Goal: Task Accomplishment & Management: Use online tool/utility

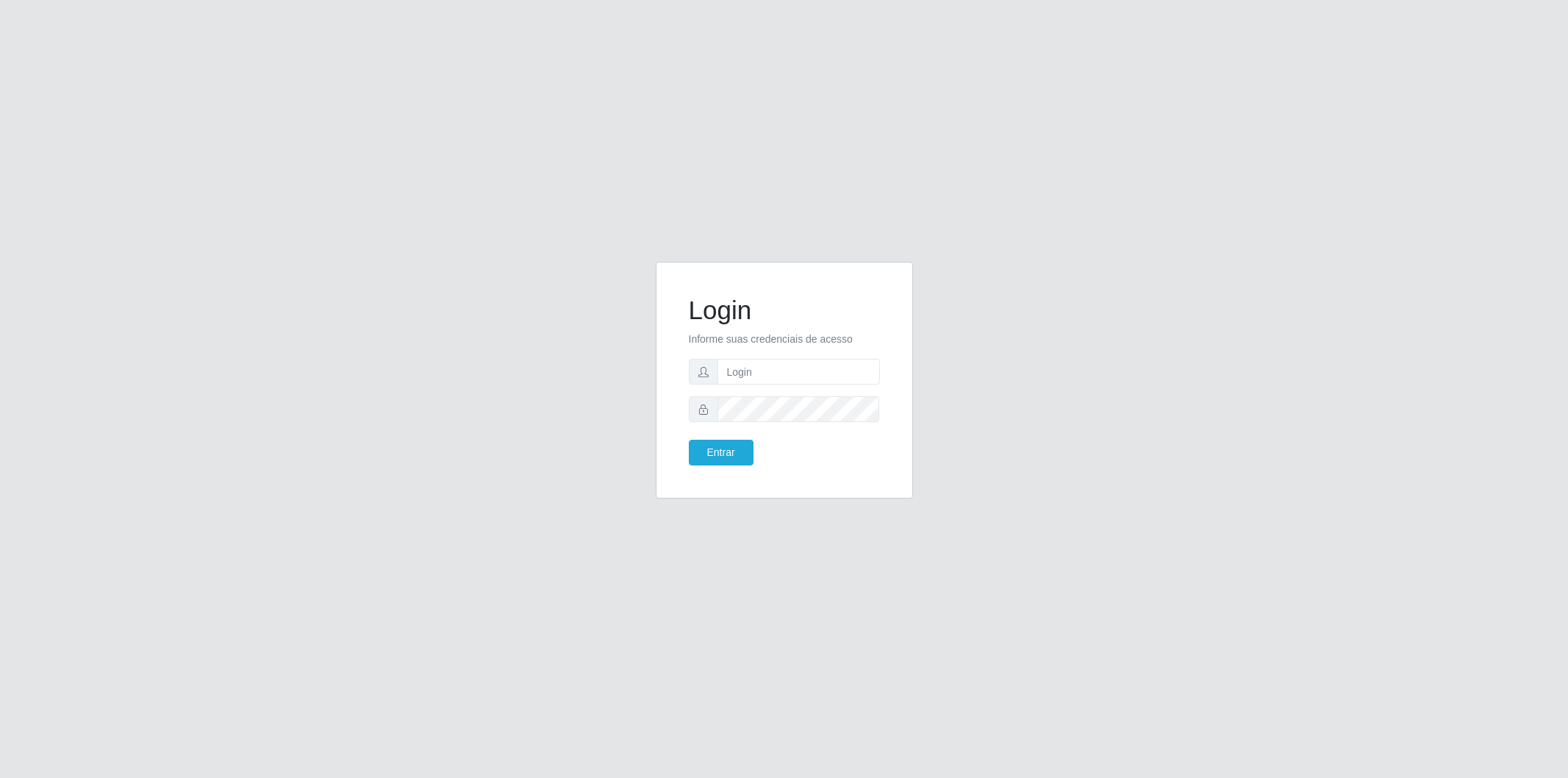
click at [816, 359] on input "text" at bounding box center [799, 371] width 162 height 26
type input "[EMAIL_ADDRESS][DOMAIN_NAME]"
click at [734, 457] on button "Entrar" at bounding box center [721, 453] width 64 height 26
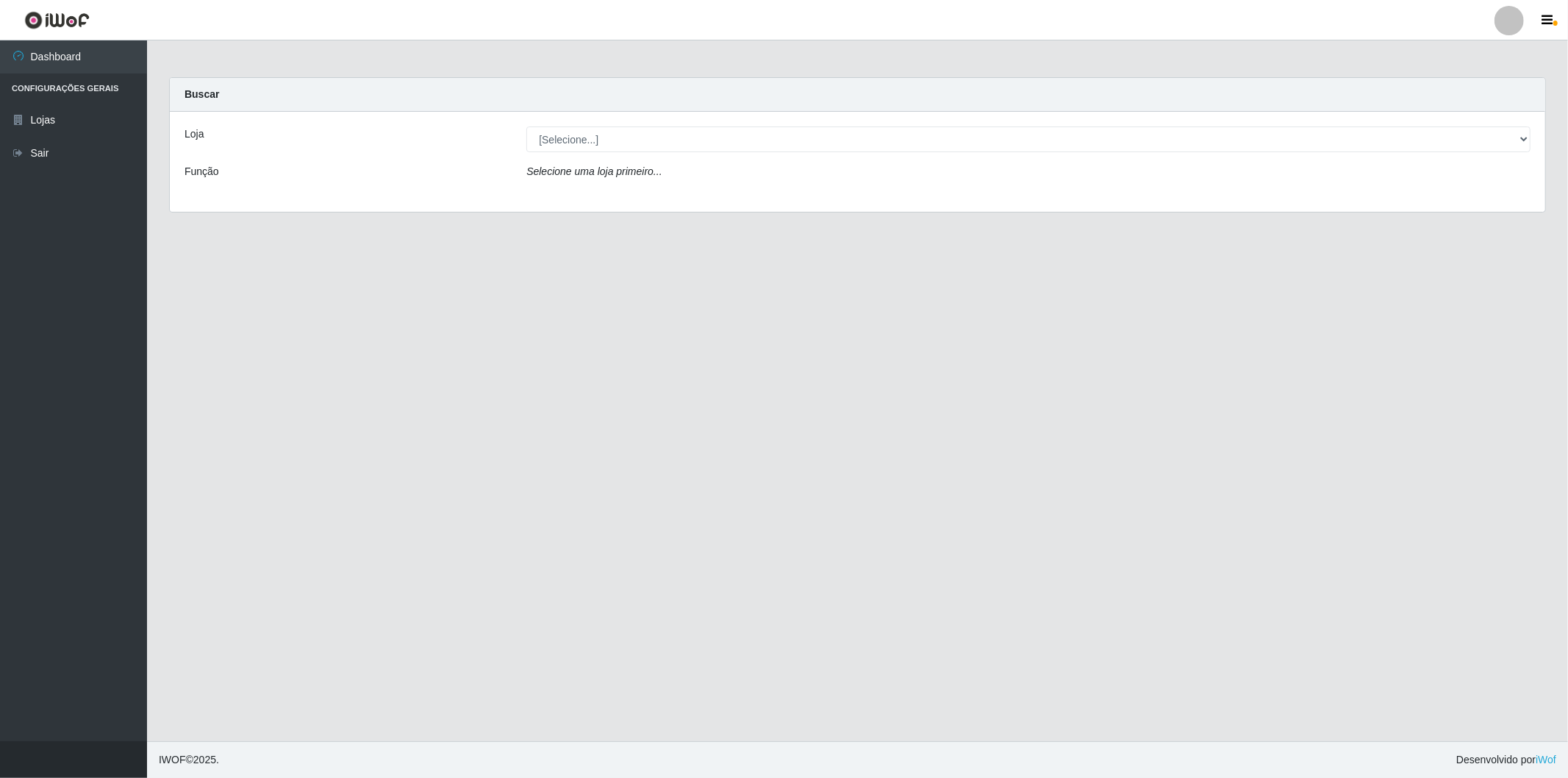
click at [1427, 155] on div "Loja [Selecione...] BomQueSó Agreste - Loja 2 Função Selecione uma loja primeir…" at bounding box center [858, 161] width 1376 height 100
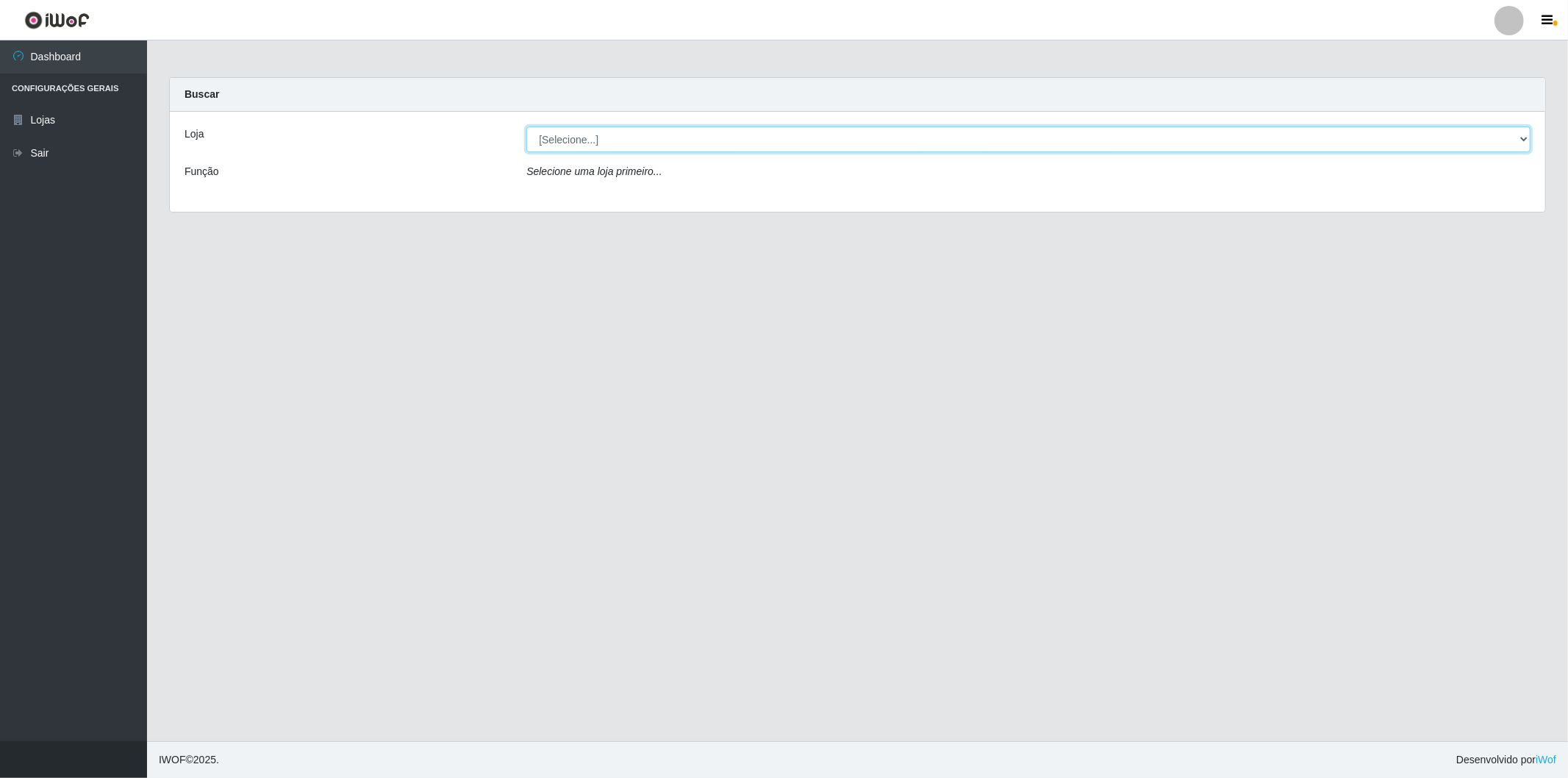
click at [1430, 144] on select "[Selecione...] BomQueSó Agreste - Loja 2" at bounding box center [1028, 138] width 1004 height 26
select select "214"
click at [526, 126] on select "[Selecione...] BomQueSó Agreste - Loja 2" at bounding box center [1028, 138] width 1004 height 26
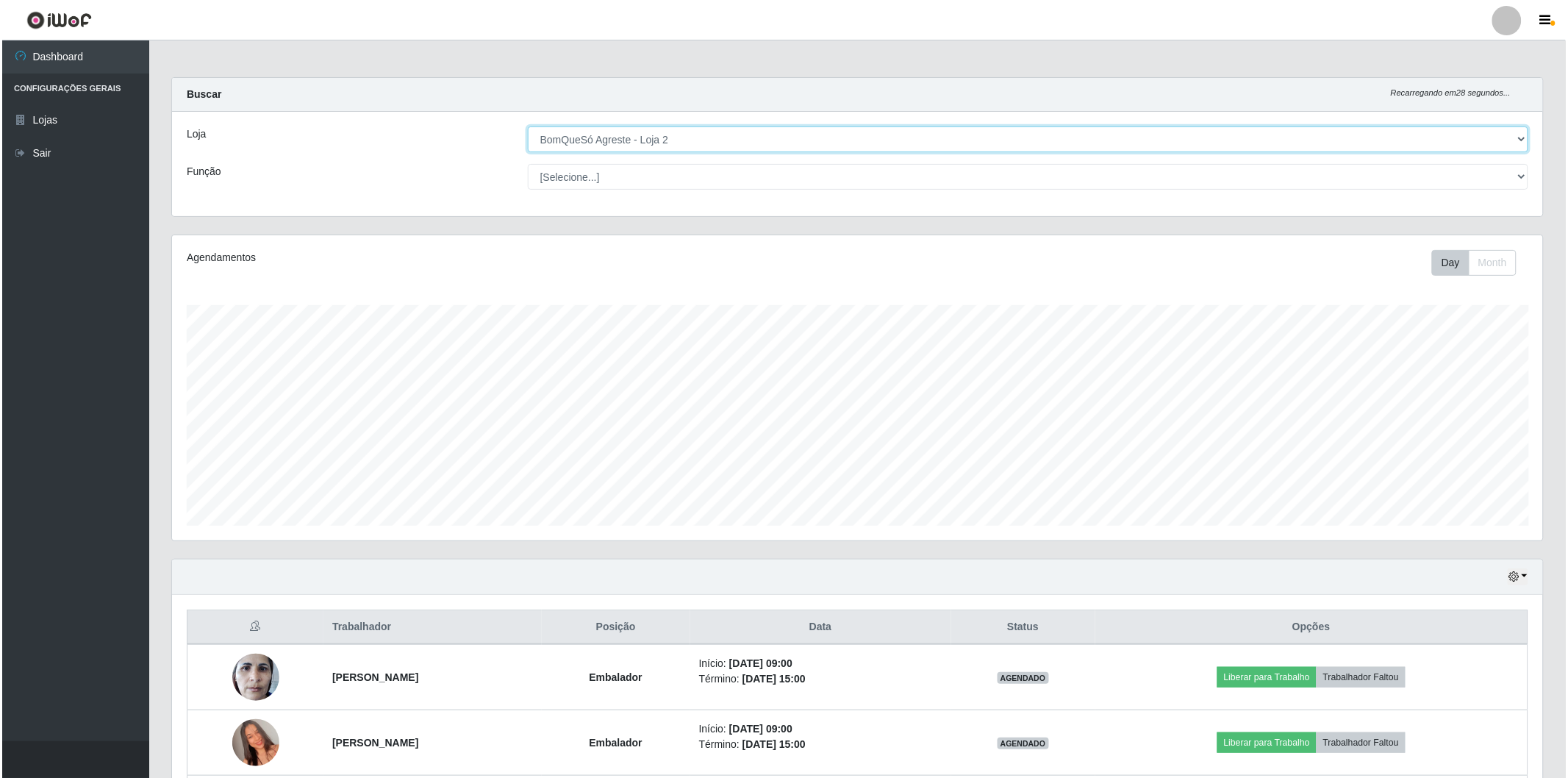
scroll to position [245, 0]
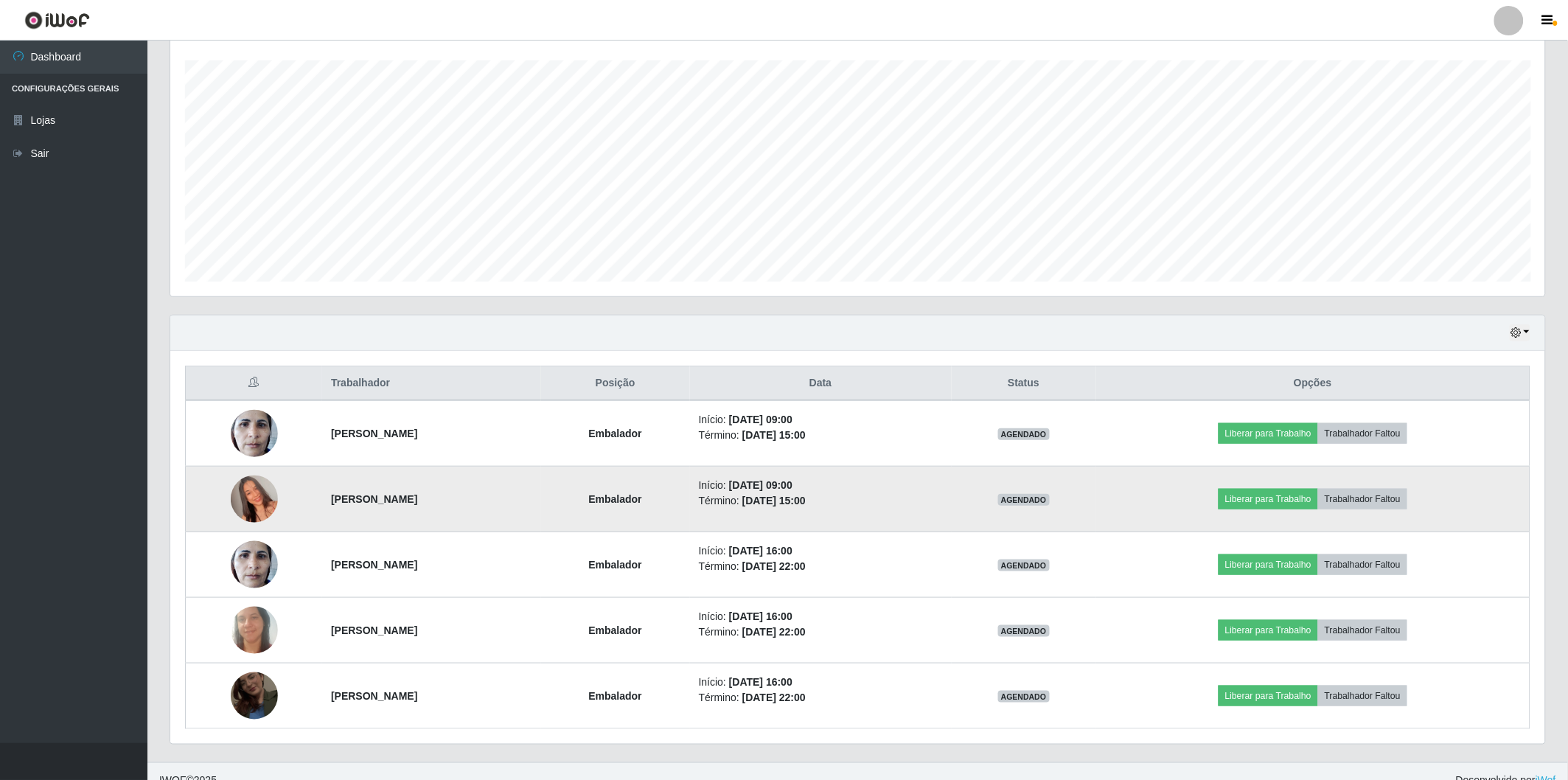
click at [232, 498] on img at bounding box center [254, 499] width 47 height 84
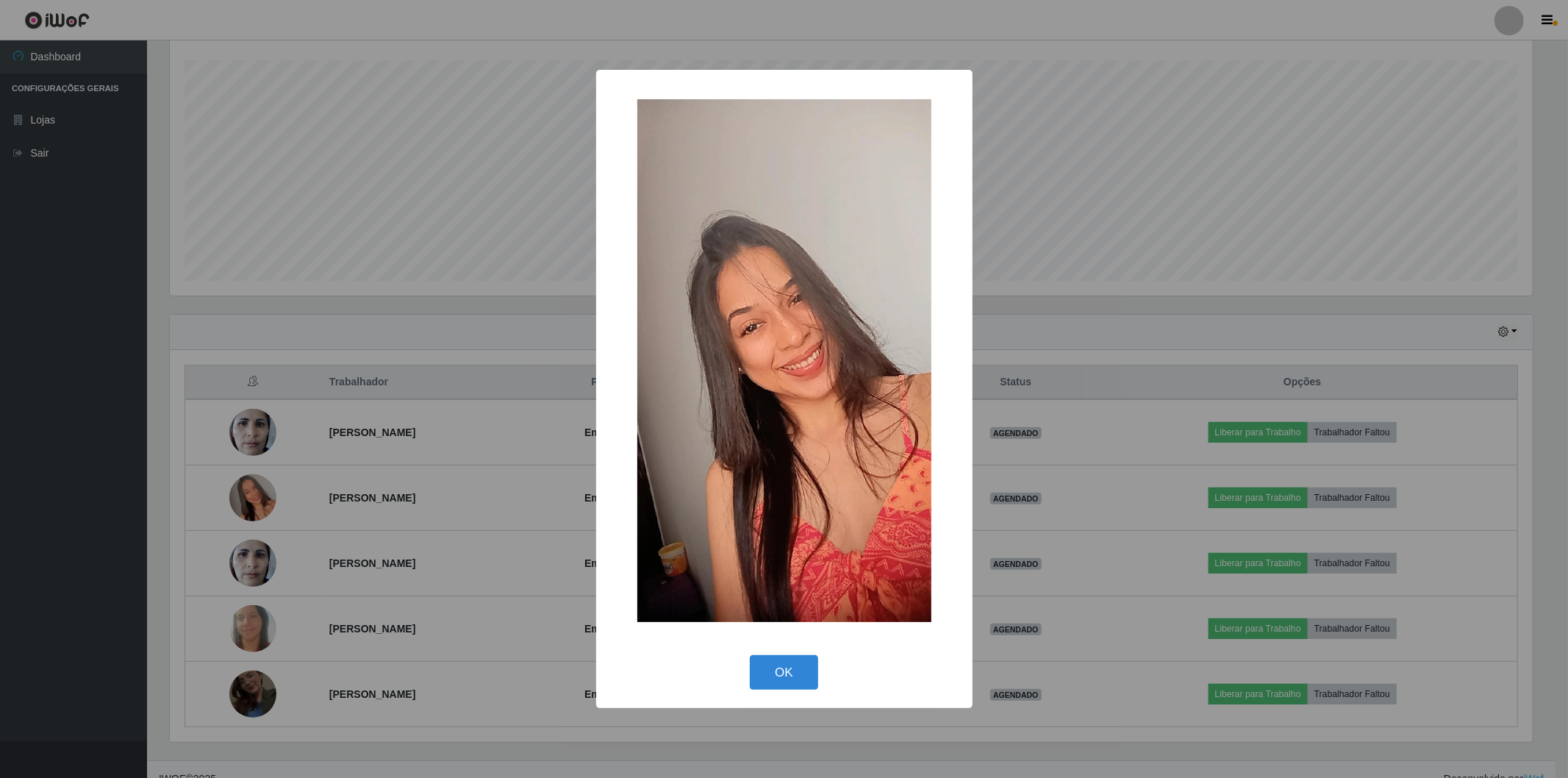
click at [0, 527] on div "× OK Cancel" at bounding box center [784, 389] width 1568 height 778
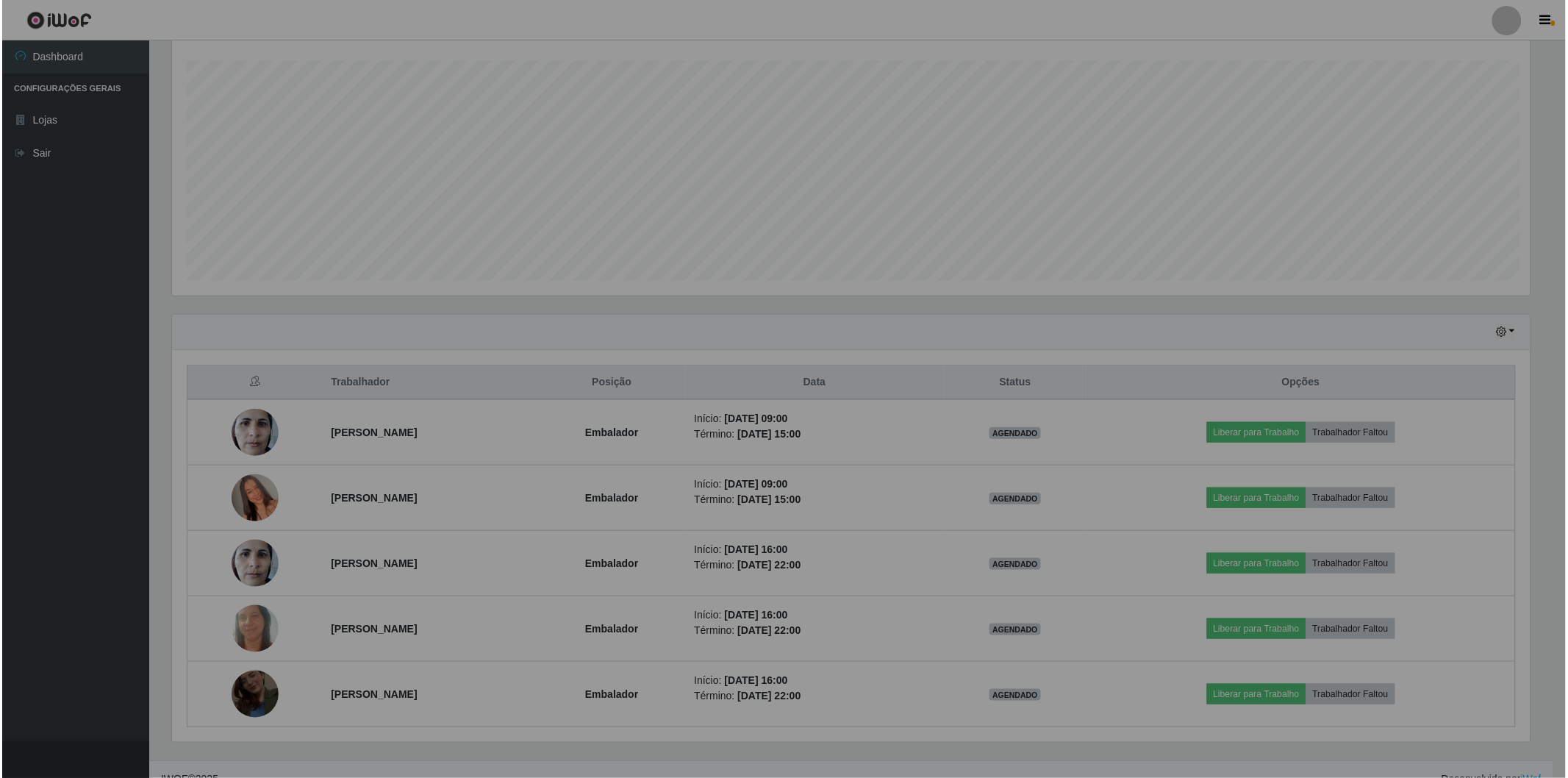
scroll to position [304, 1371]
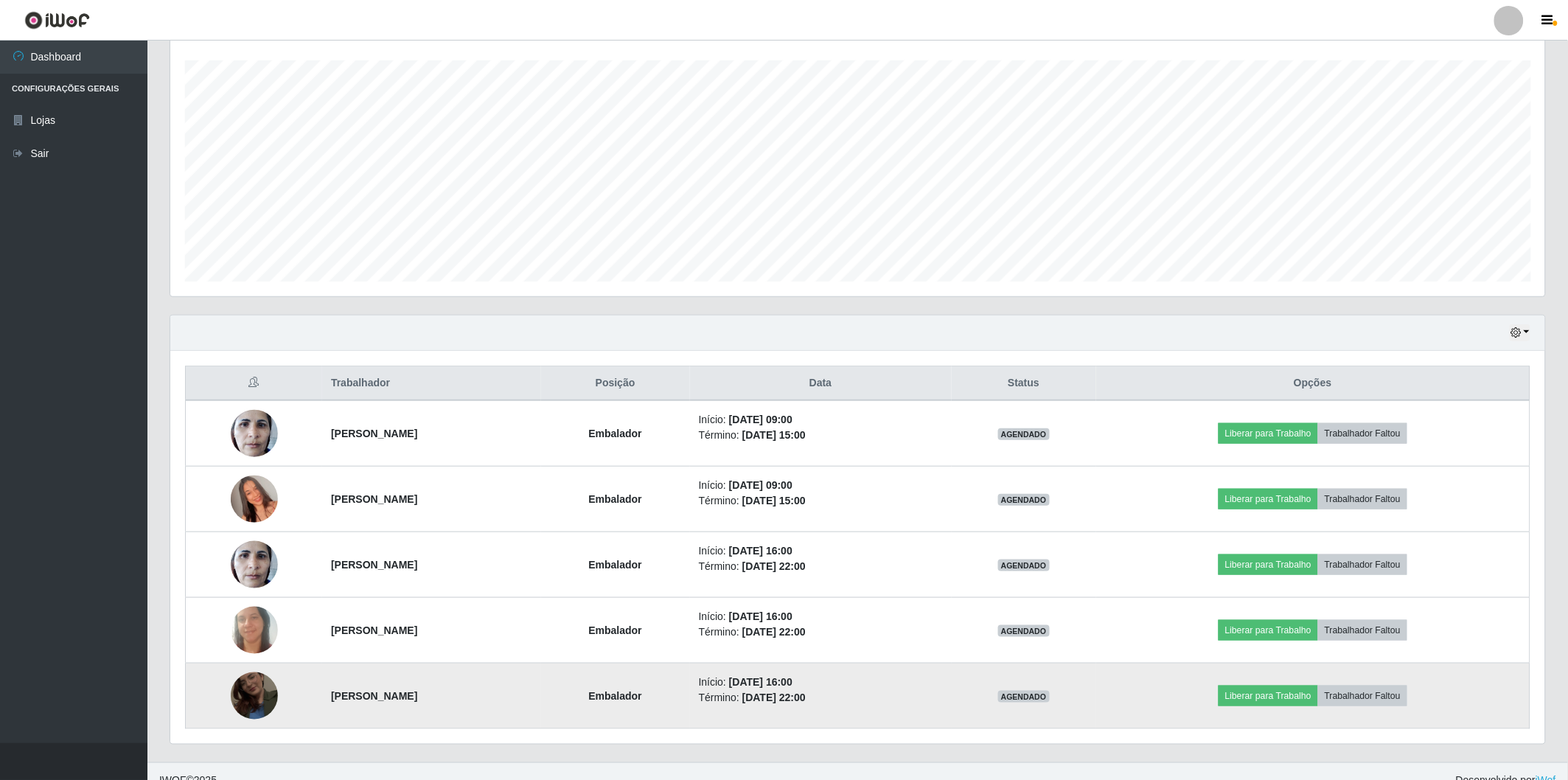
click at [218, 692] on td at bounding box center [254, 696] width 137 height 65
click at [231, 692] on img at bounding box center [254, 696] width 47 height 84
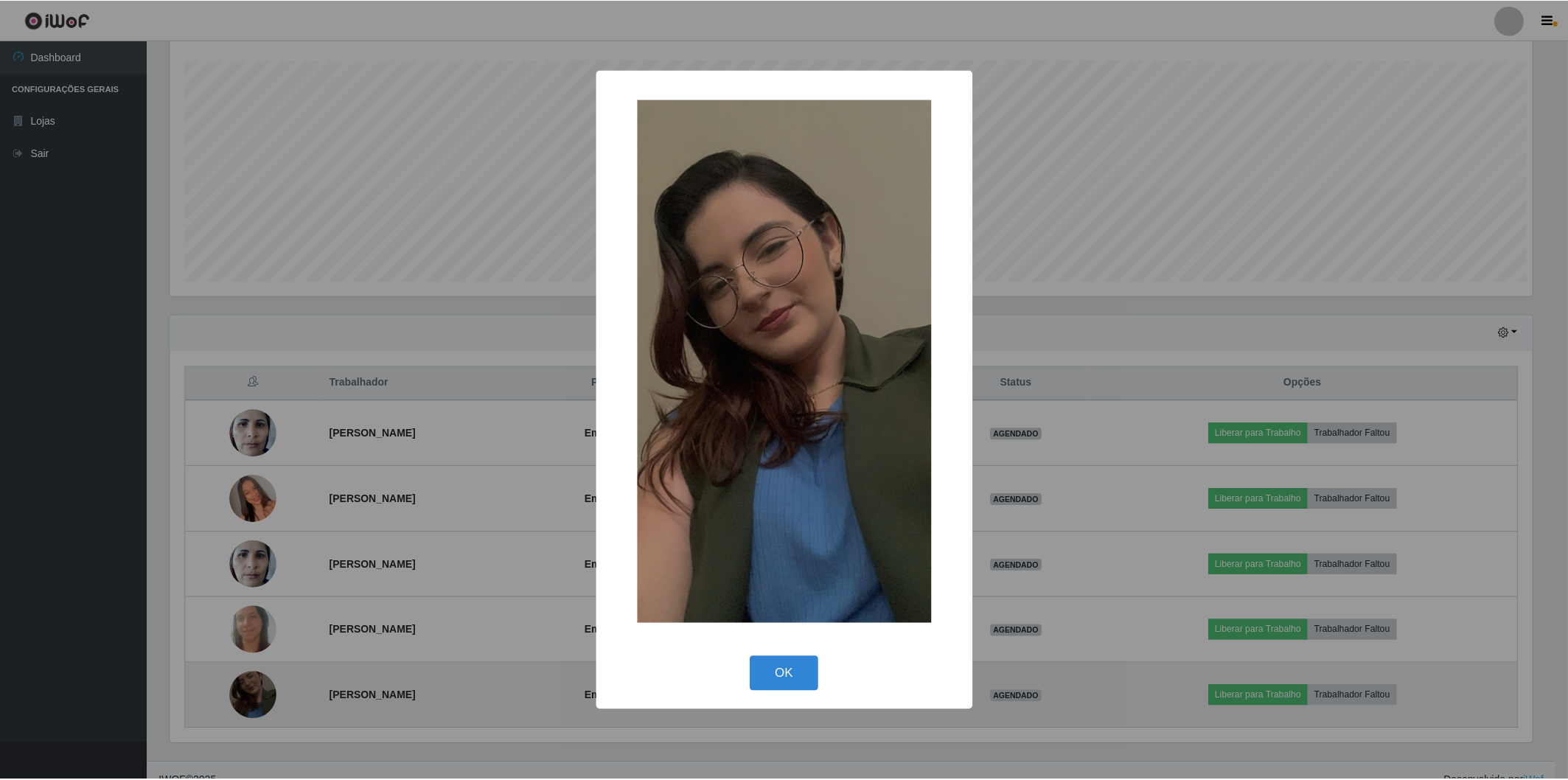
scroll to position [305, 1366]
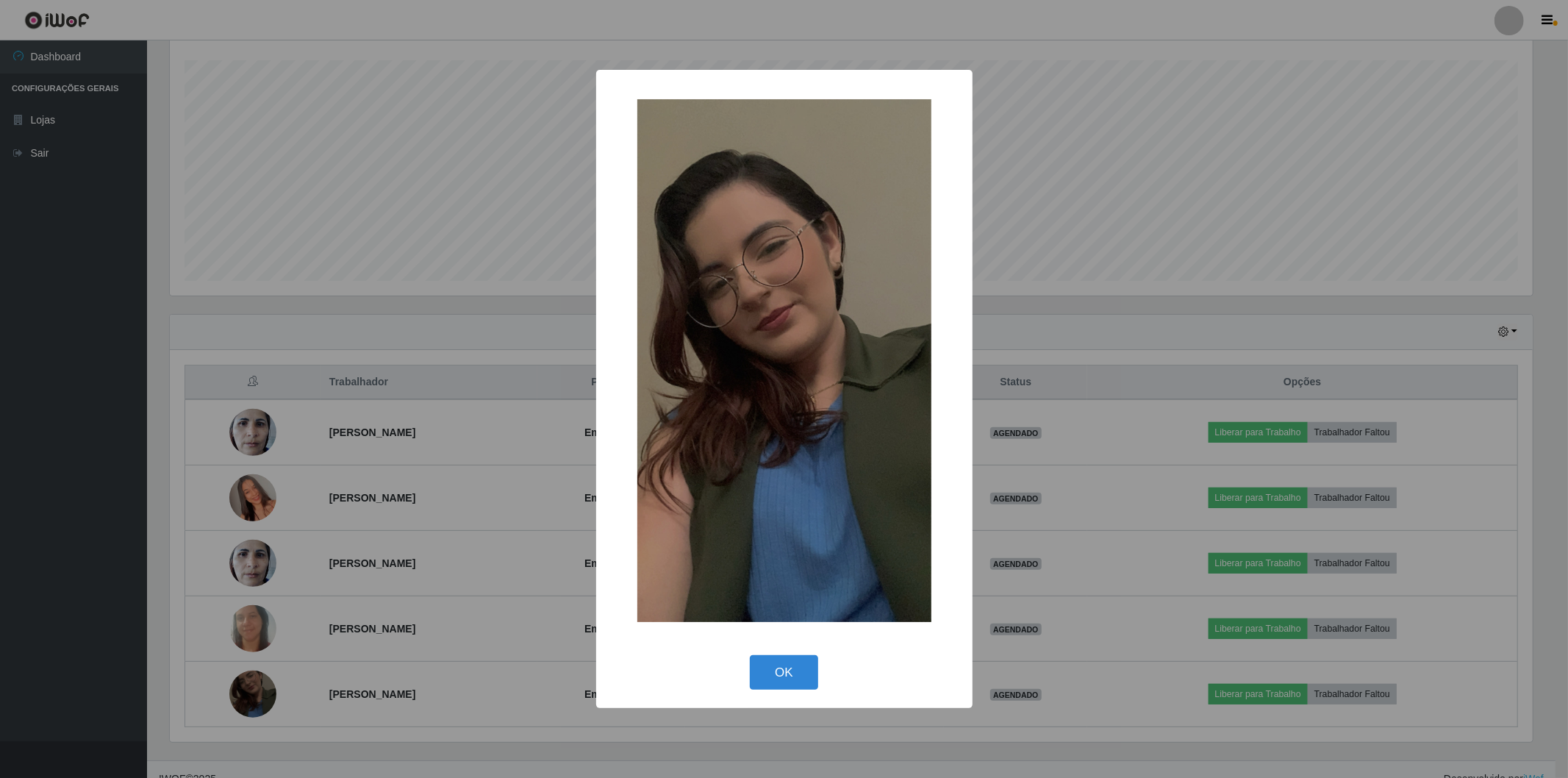
click at [0, 646] on div "× OK Cancel" at bounding box center [784, 389] width 1568 height 778
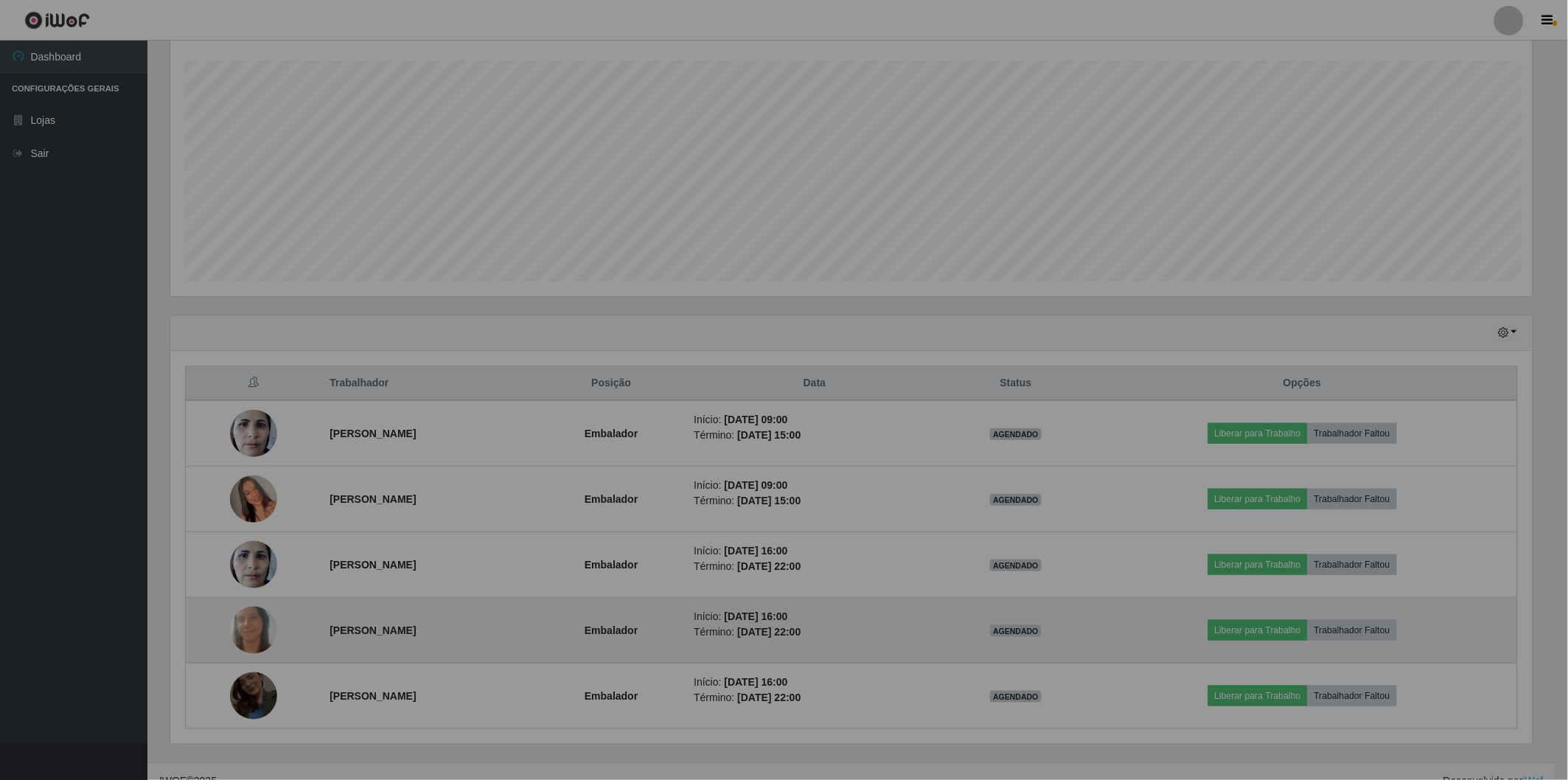
scroll to position [305, 1375]
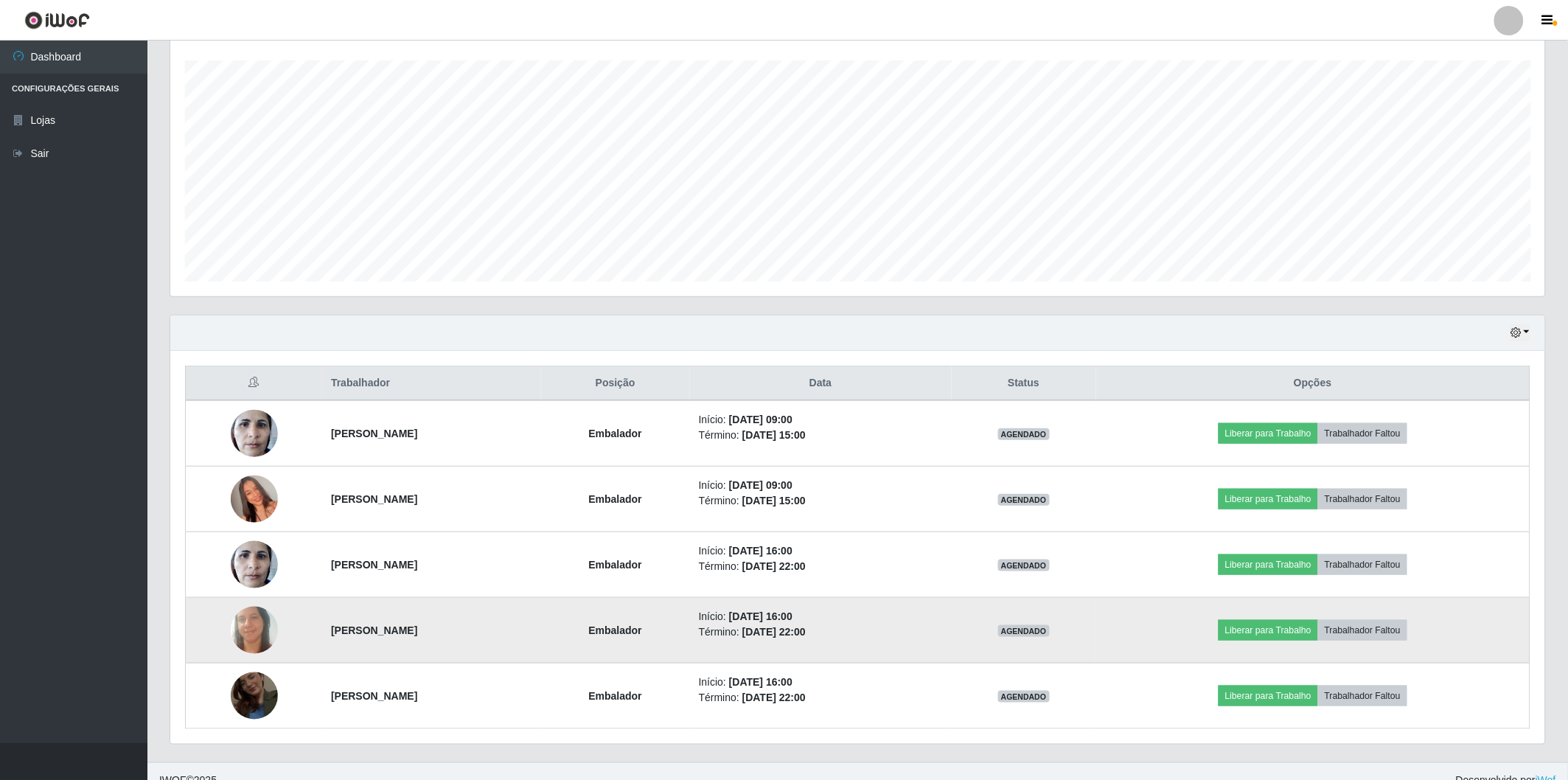
click at [231, 632] on img at bounding box center [254, 630] width 47 height 96
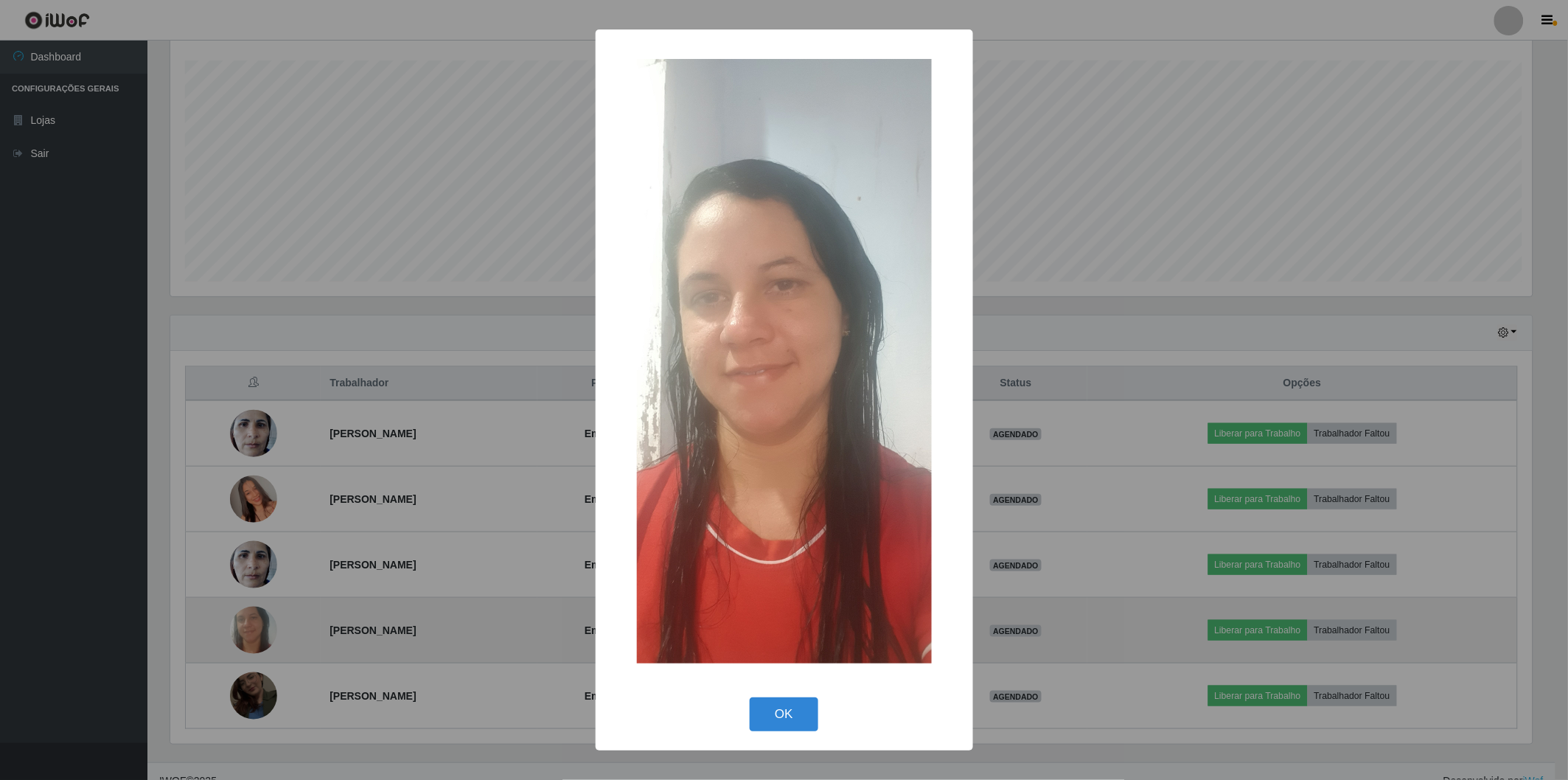
scroll to position [305, 1366]
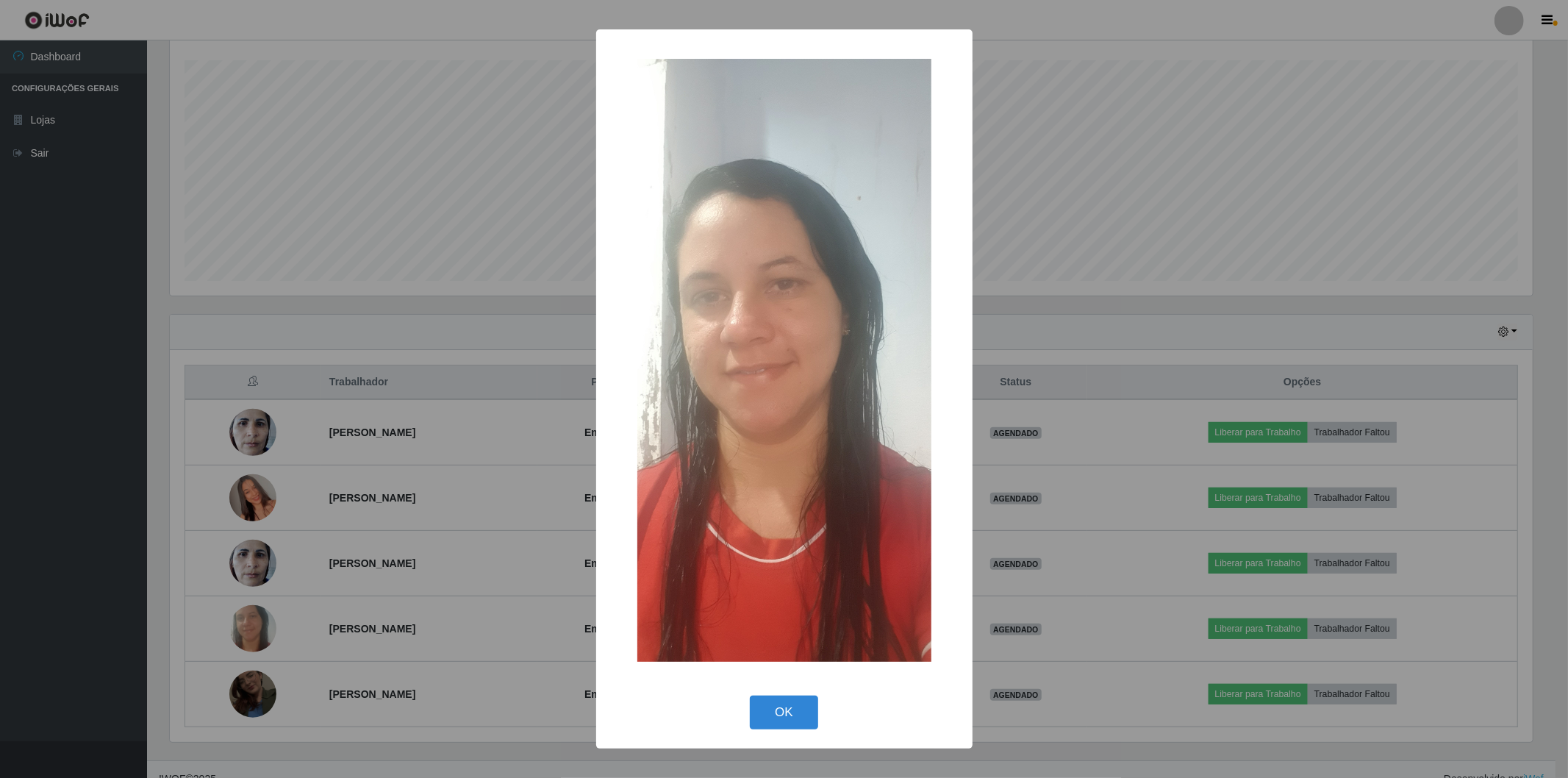
click at [56, 616] on div "× OK Cancel" at bounding box center [784, 389] width 1568 height 778
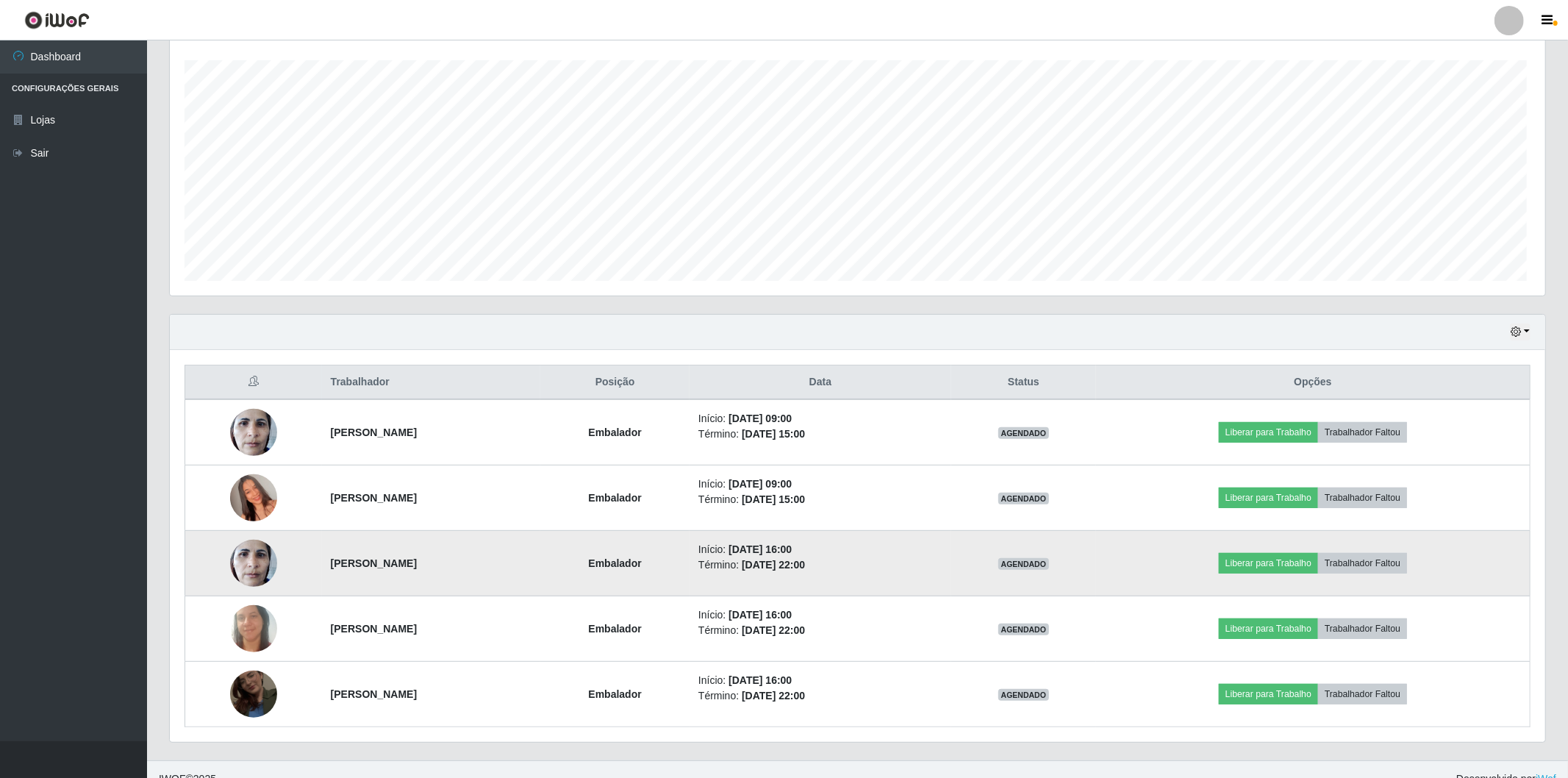
scroll to position [304, 1371]
click at [230, 563] on img at bounding box center [253, 563] width 47 height 63
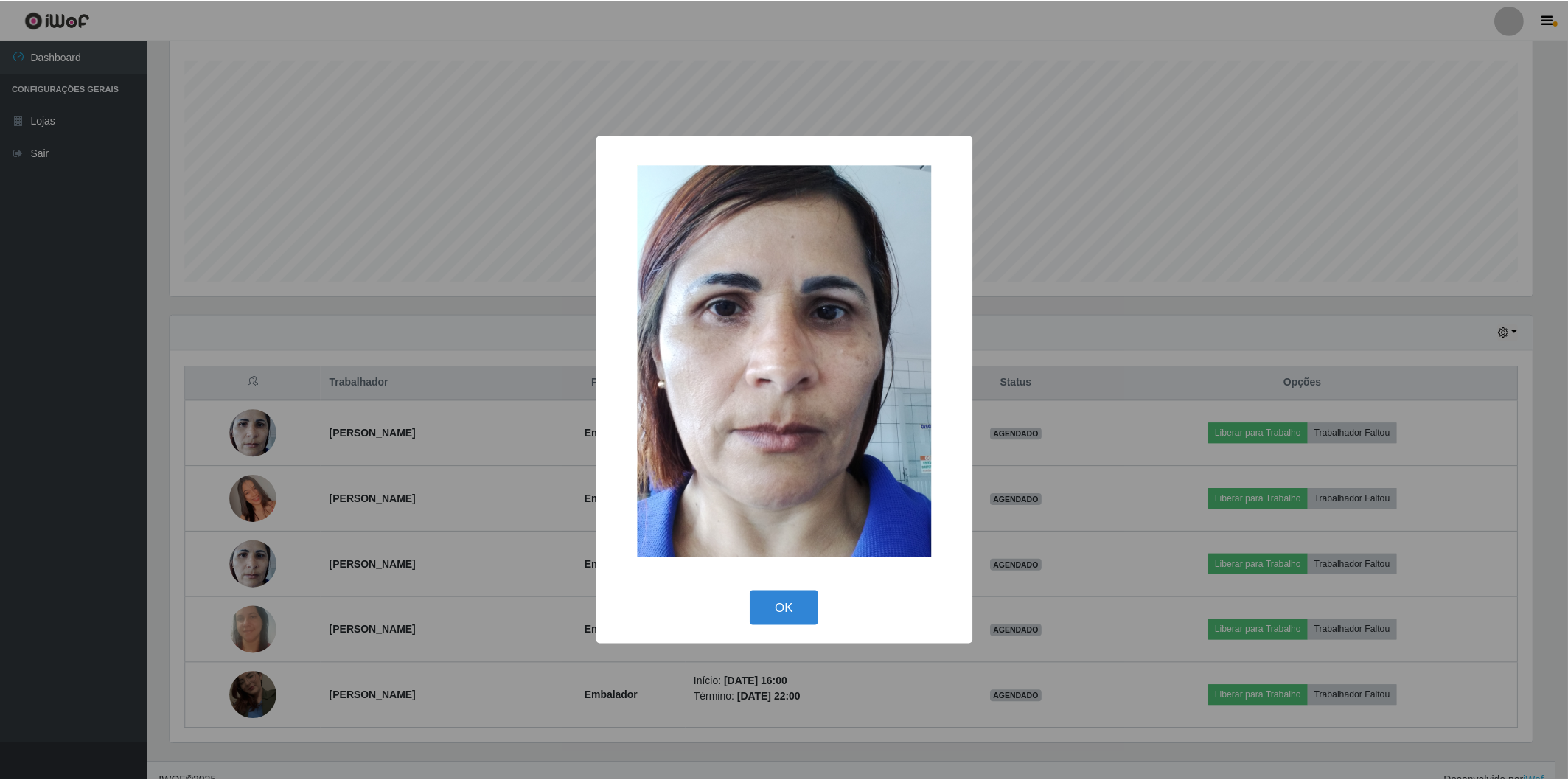
scroll to position [305, 1366]
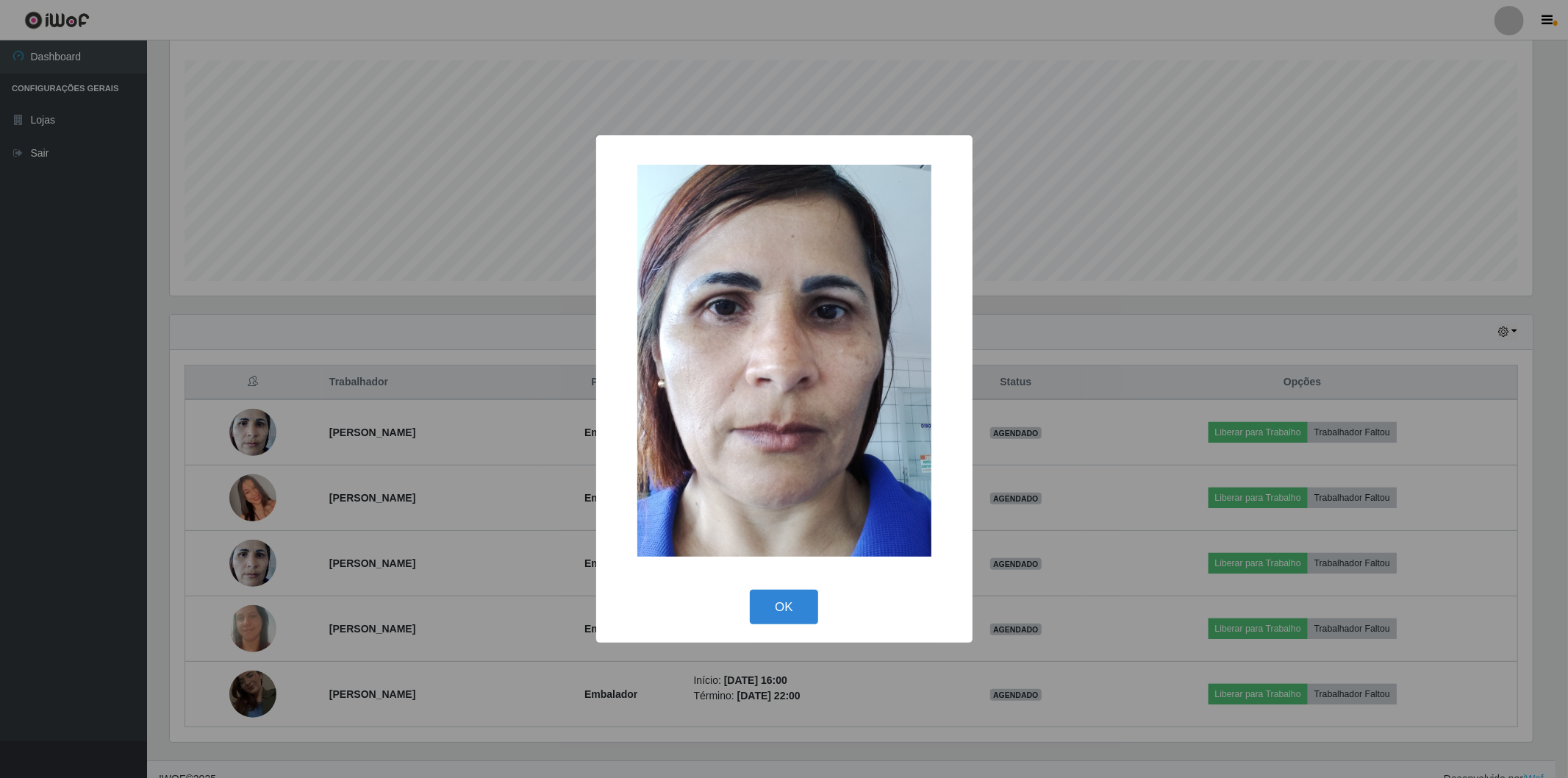
click at [7, 584] on div "× OK Cancel" at bounding box center [784, 389] width 1568 height 778
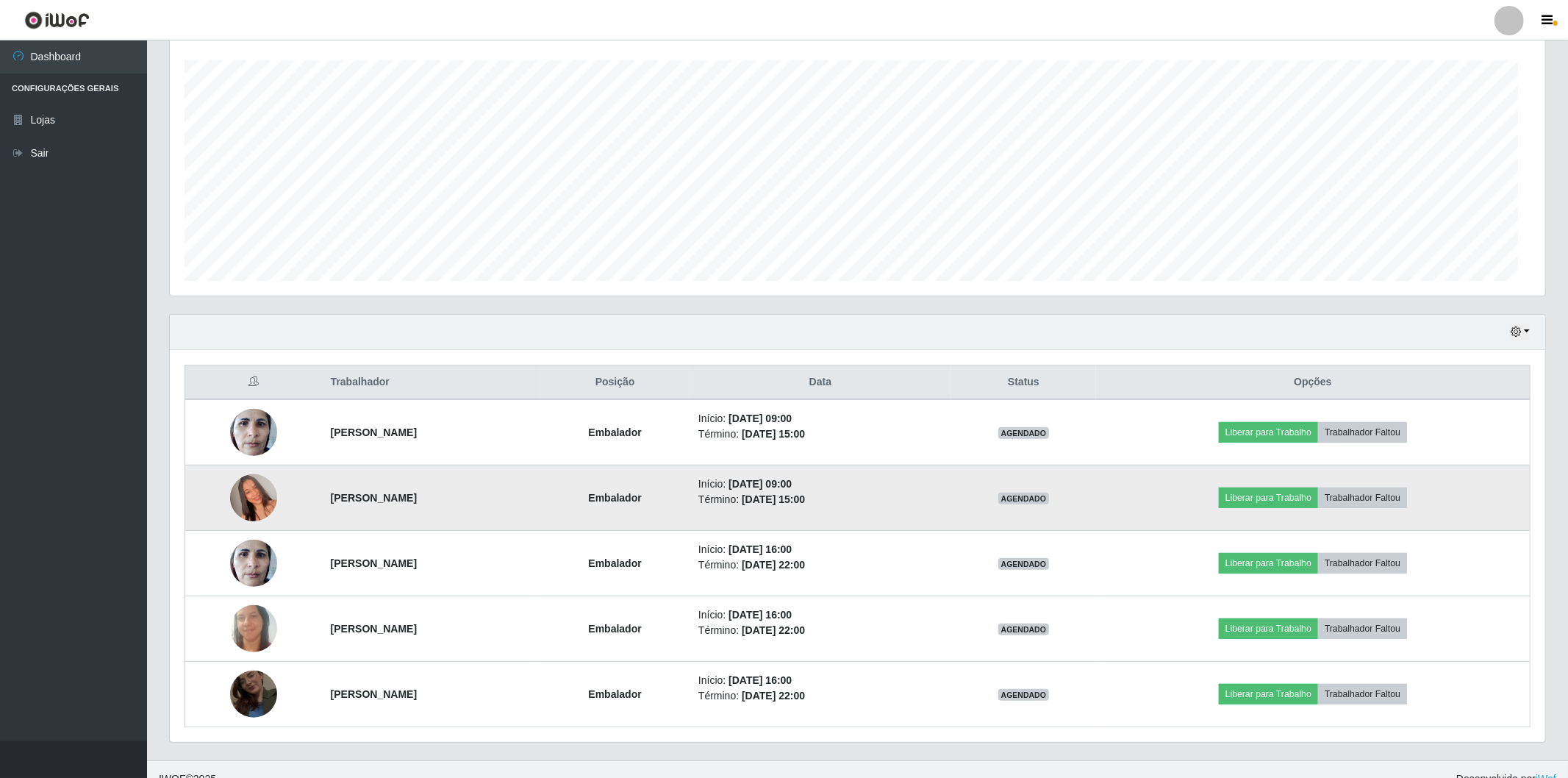
scroll to position [304, 1371]
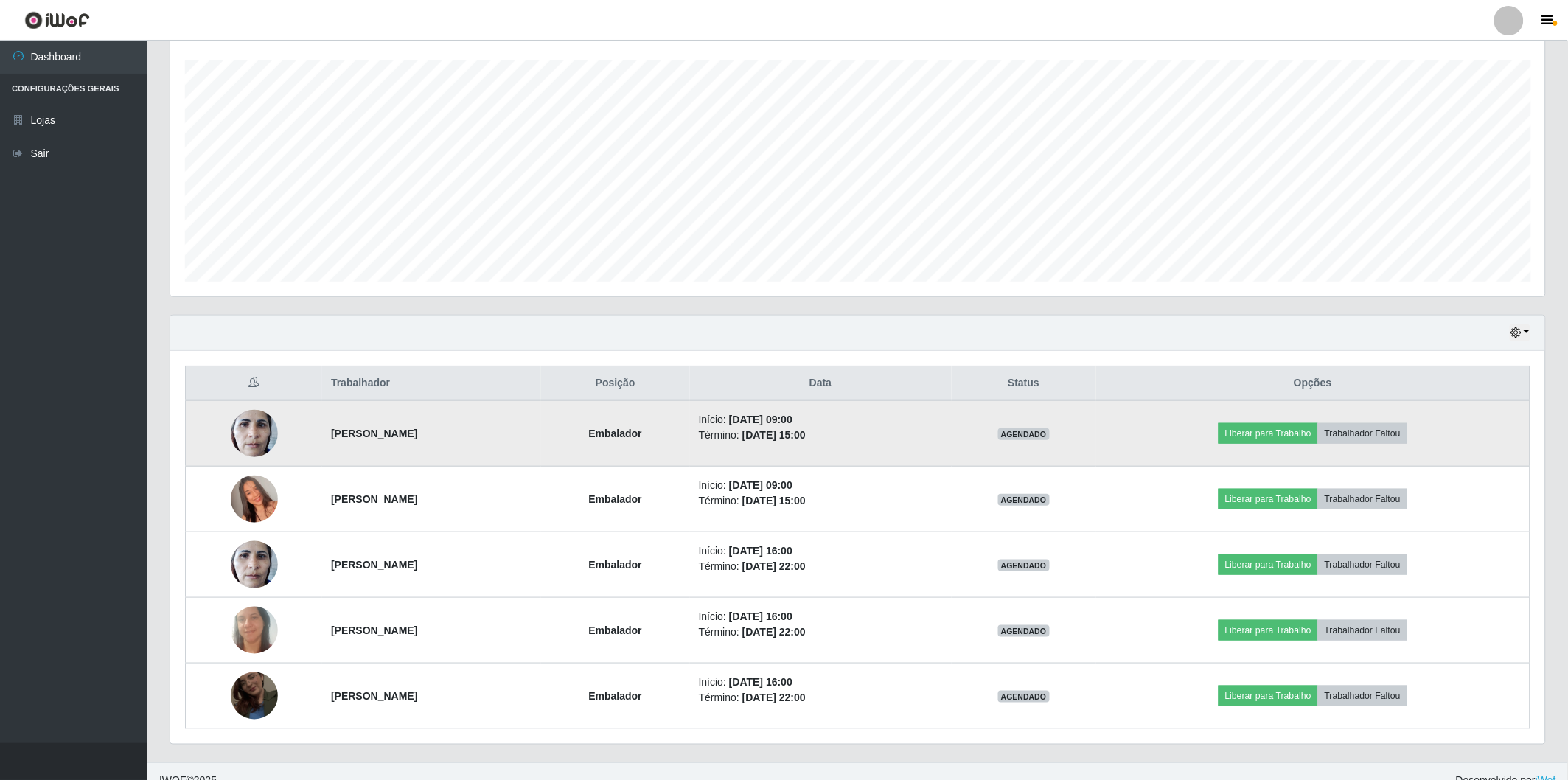
click at [234, 439] on img at bounding box center [254, 432] width 47 height 63
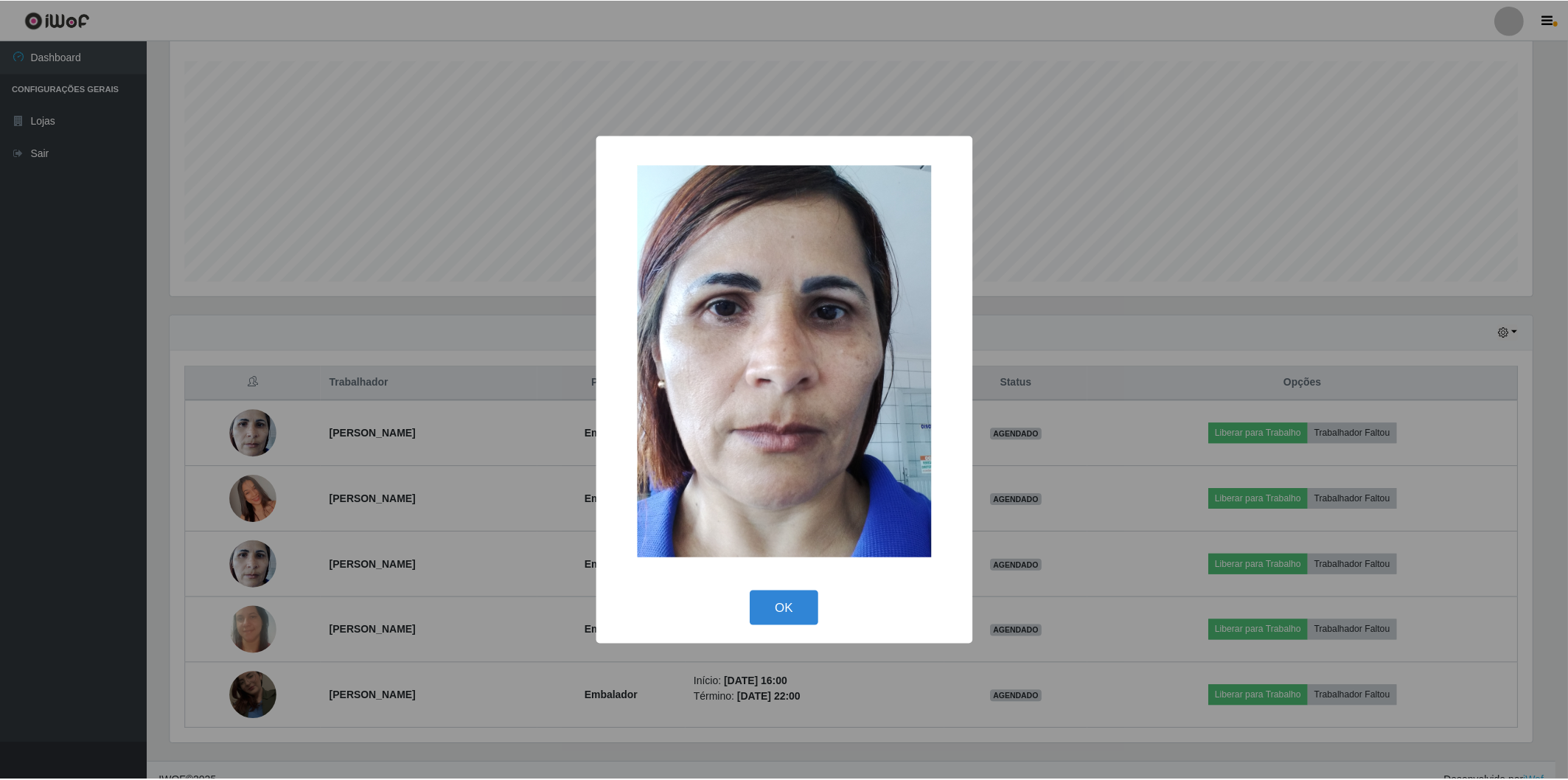
scroll to position [305, 1366]
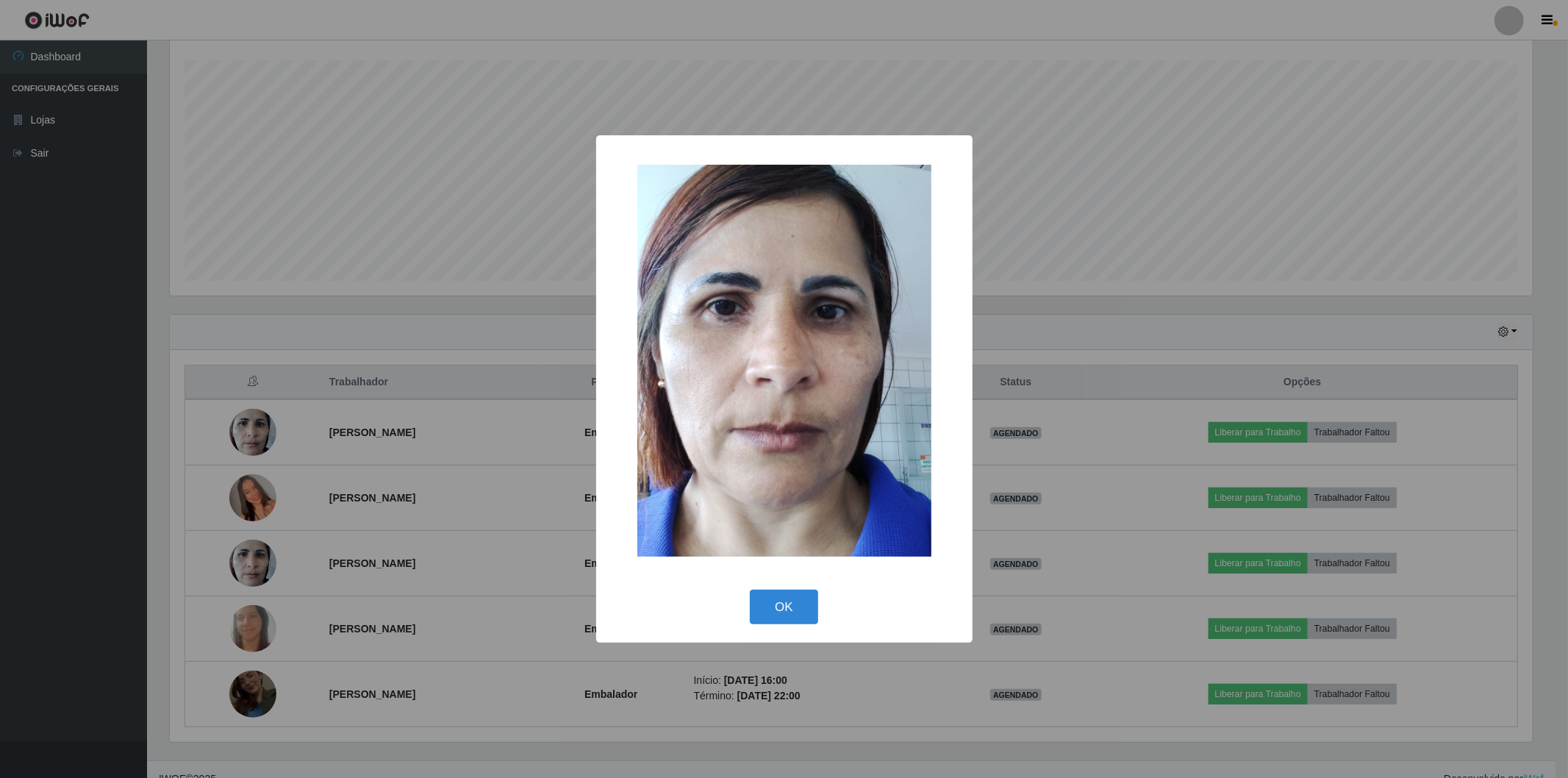
click at [15, 545] on div "× OK Cancel" at bounding box center [784, 389] width 1568 height 778
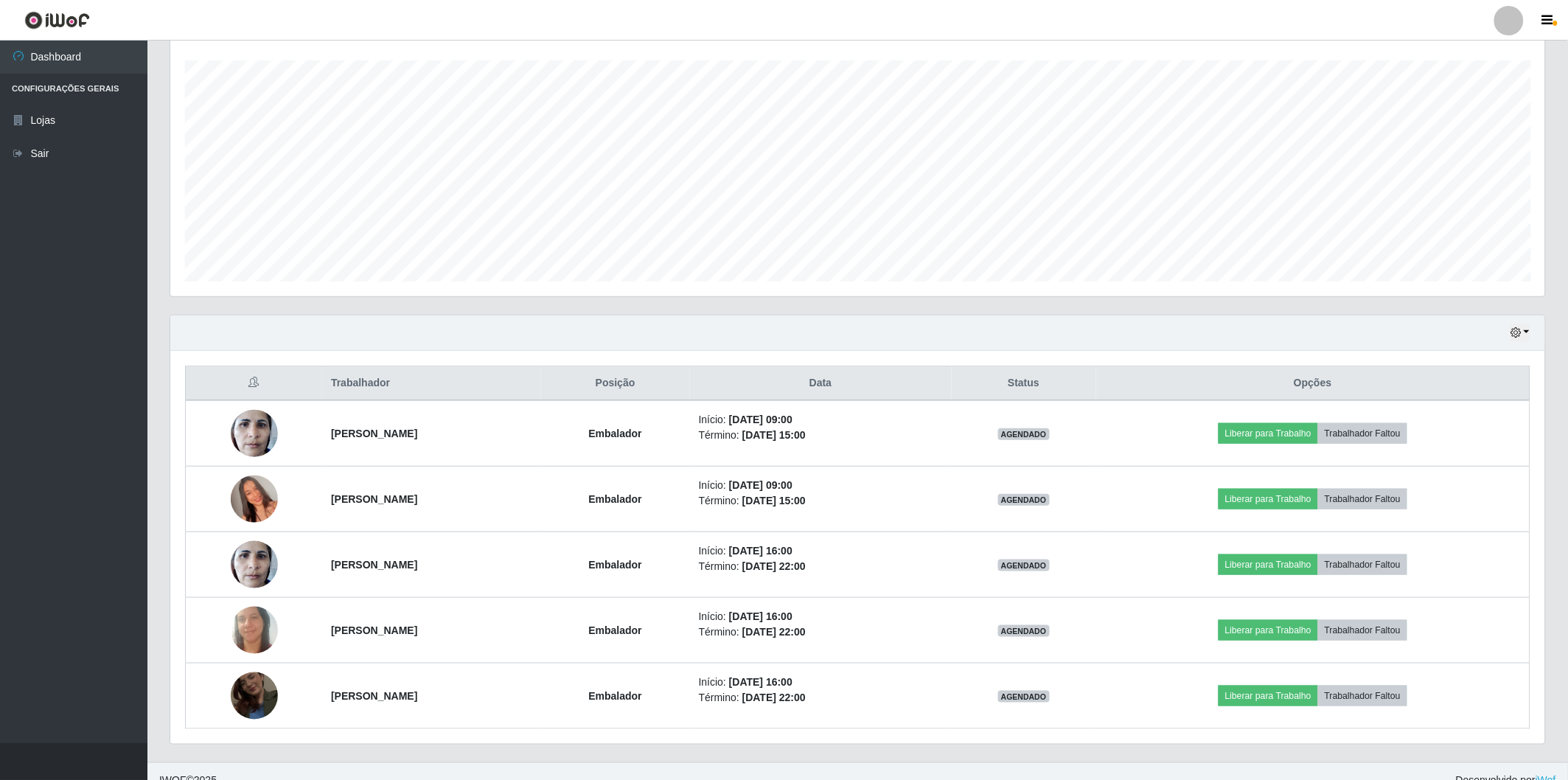
scroll to position [82, 0]
